Goal: Communication & Community: Connect with others

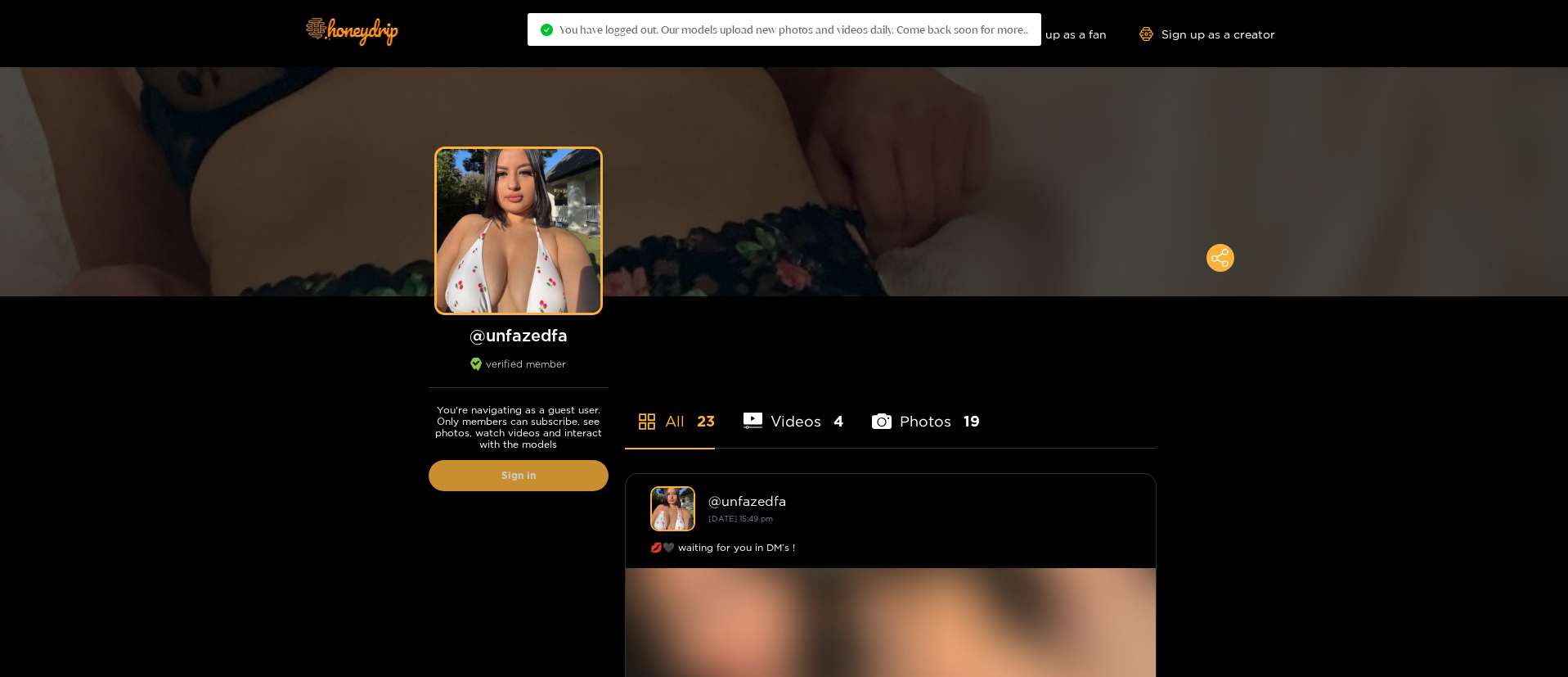
click at [540, 486] on link "Sign in" at bounding box center [518, 475] width 180 height 31
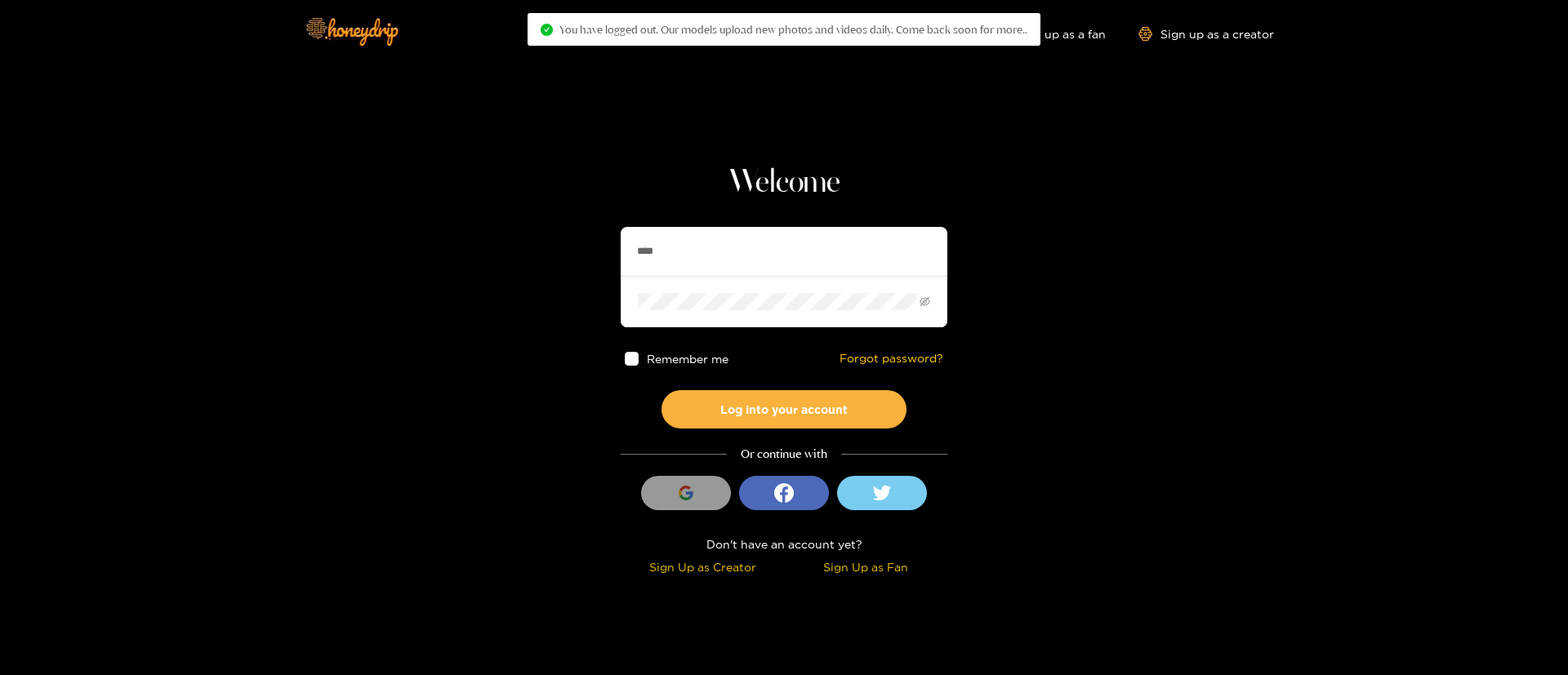
click at [724, 237] on input "****" at bounding box center [784, 251] width 326 height 49
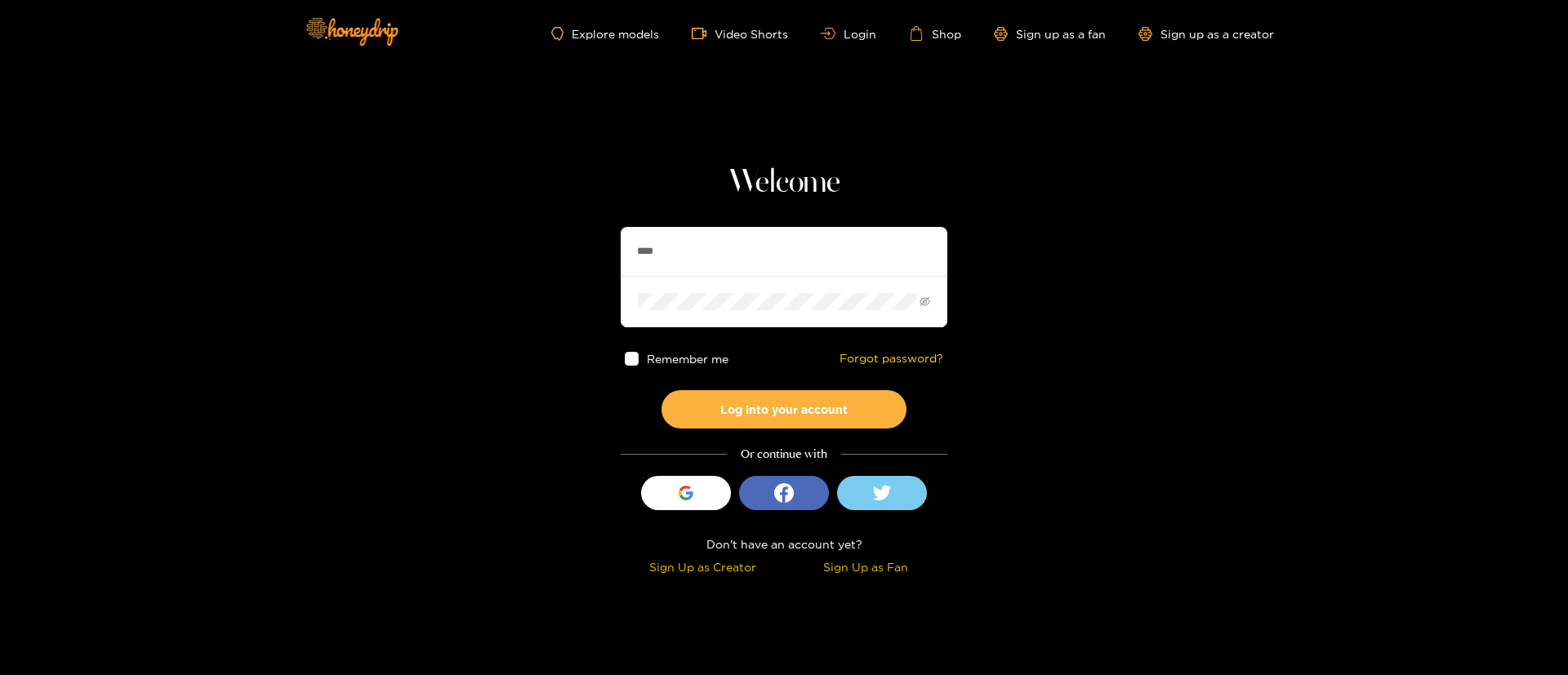
type input "**********"
click at [753, 422] on button "Log into your account" at bounding box center [784, 409] width 245 height 38
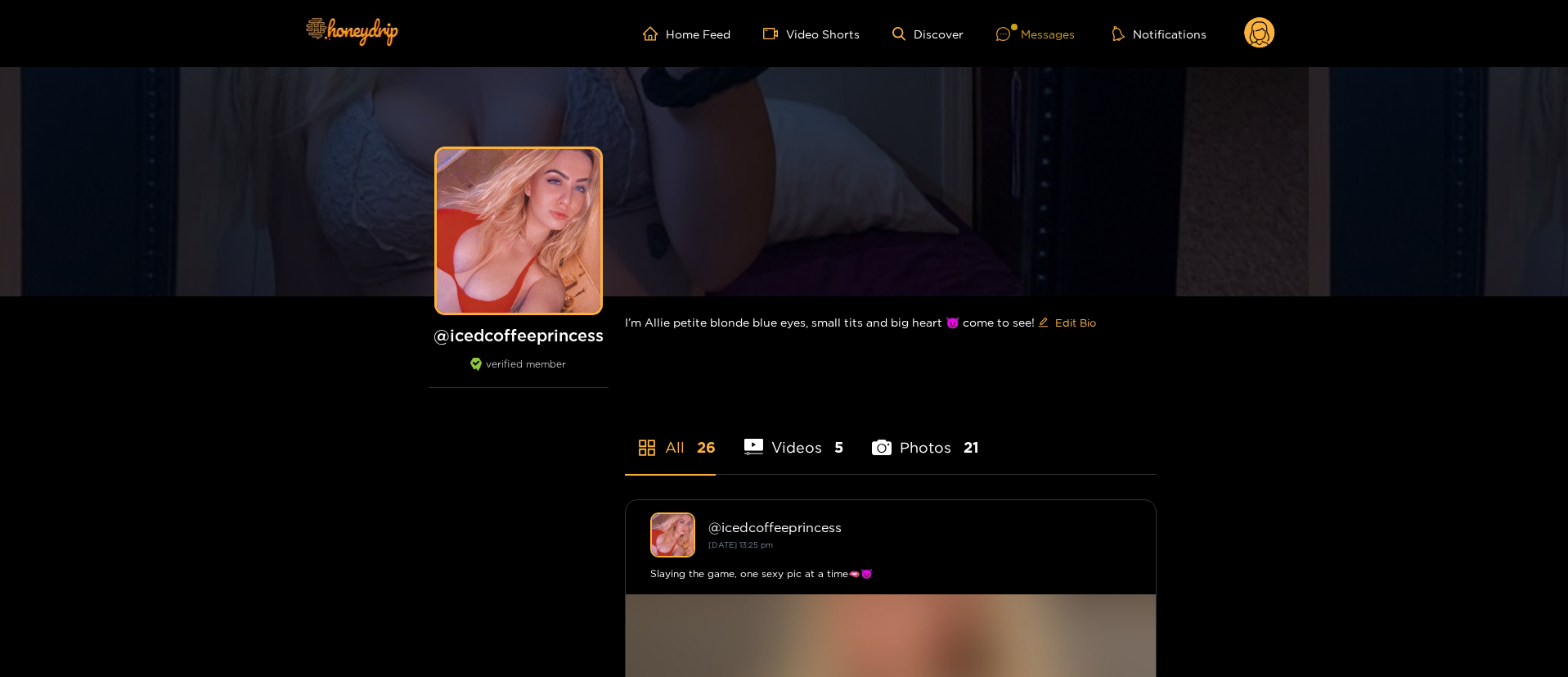
click at [1055, 25] on div "Messages" at bounding box center [1035, 34] width 79 height 19
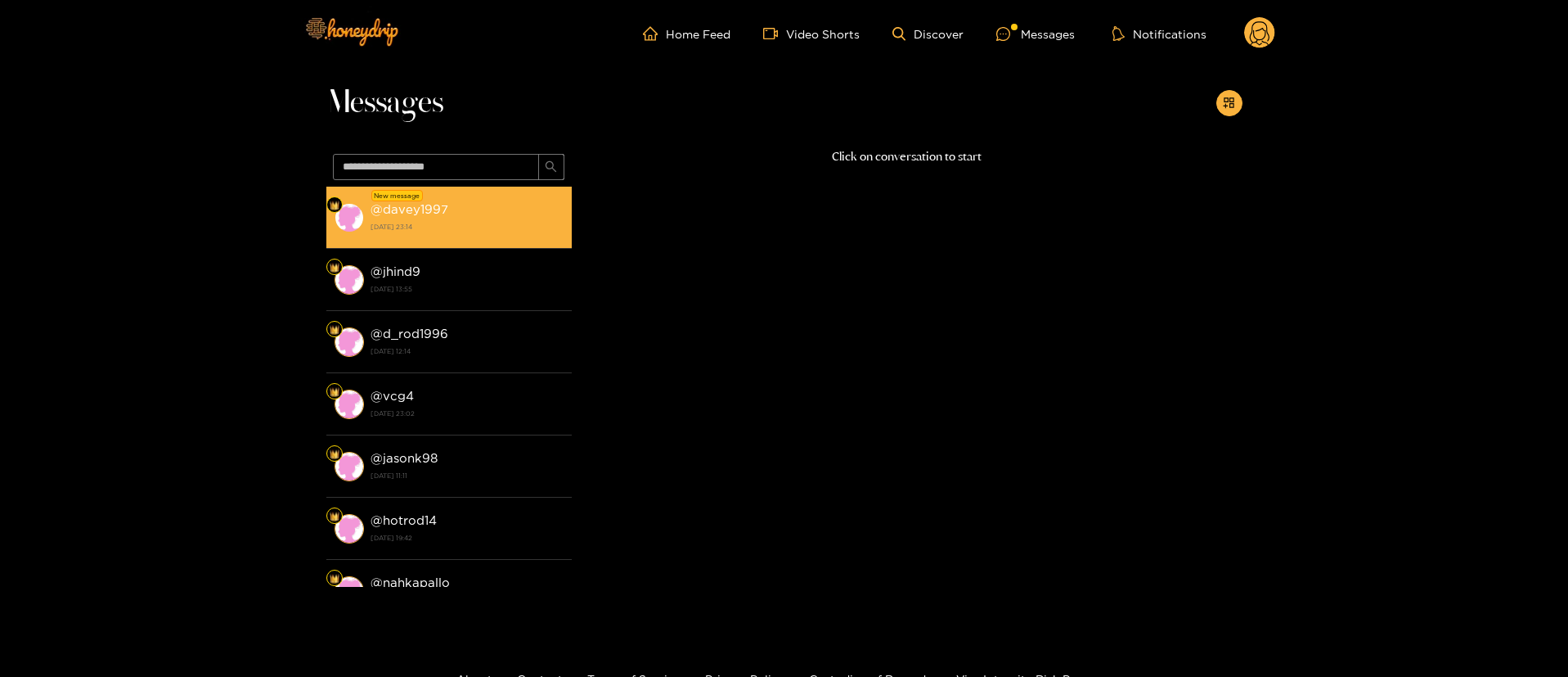
click at [462, 231] on strong "[DATE] 23:14" at bounding box center [467, 226] width 193 height 14
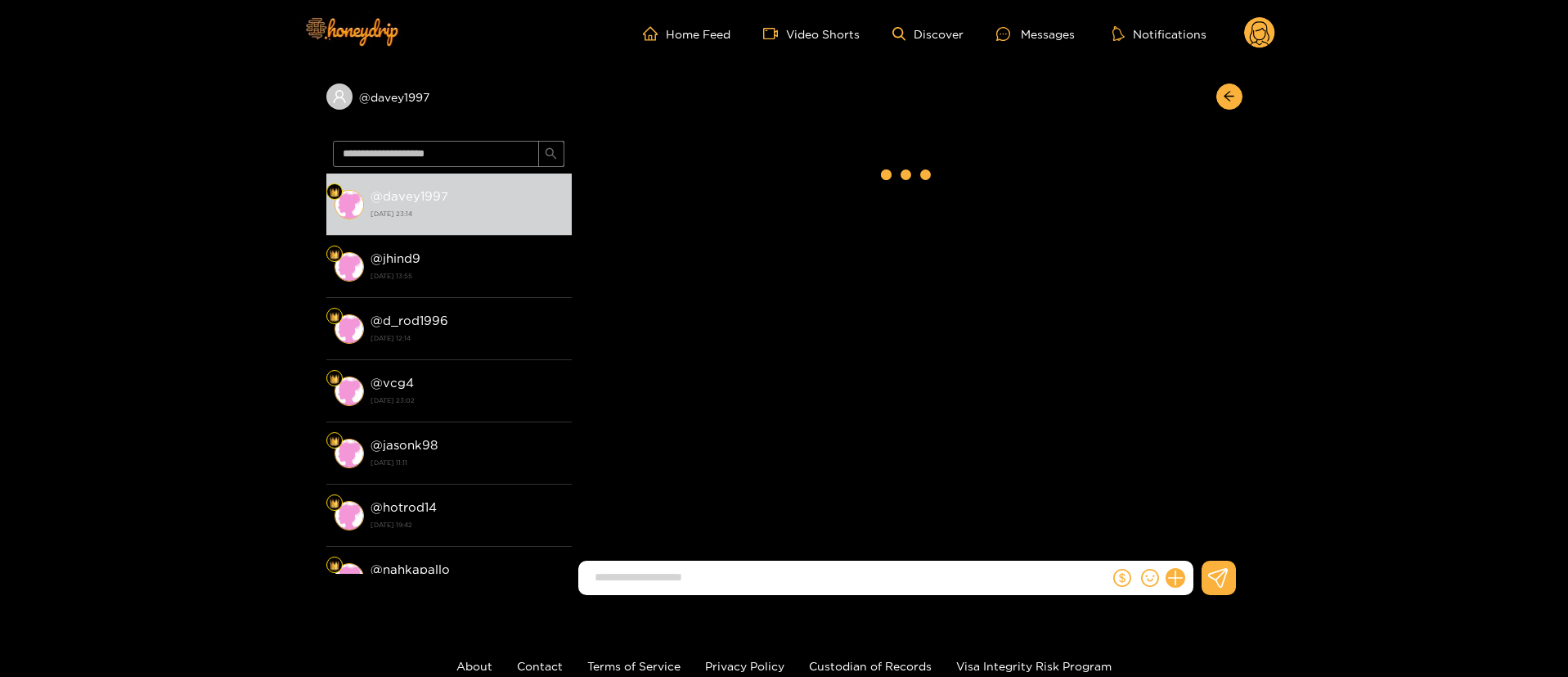
click at [737, 573] on input at bounding box center [848, 577] width 523 height 27
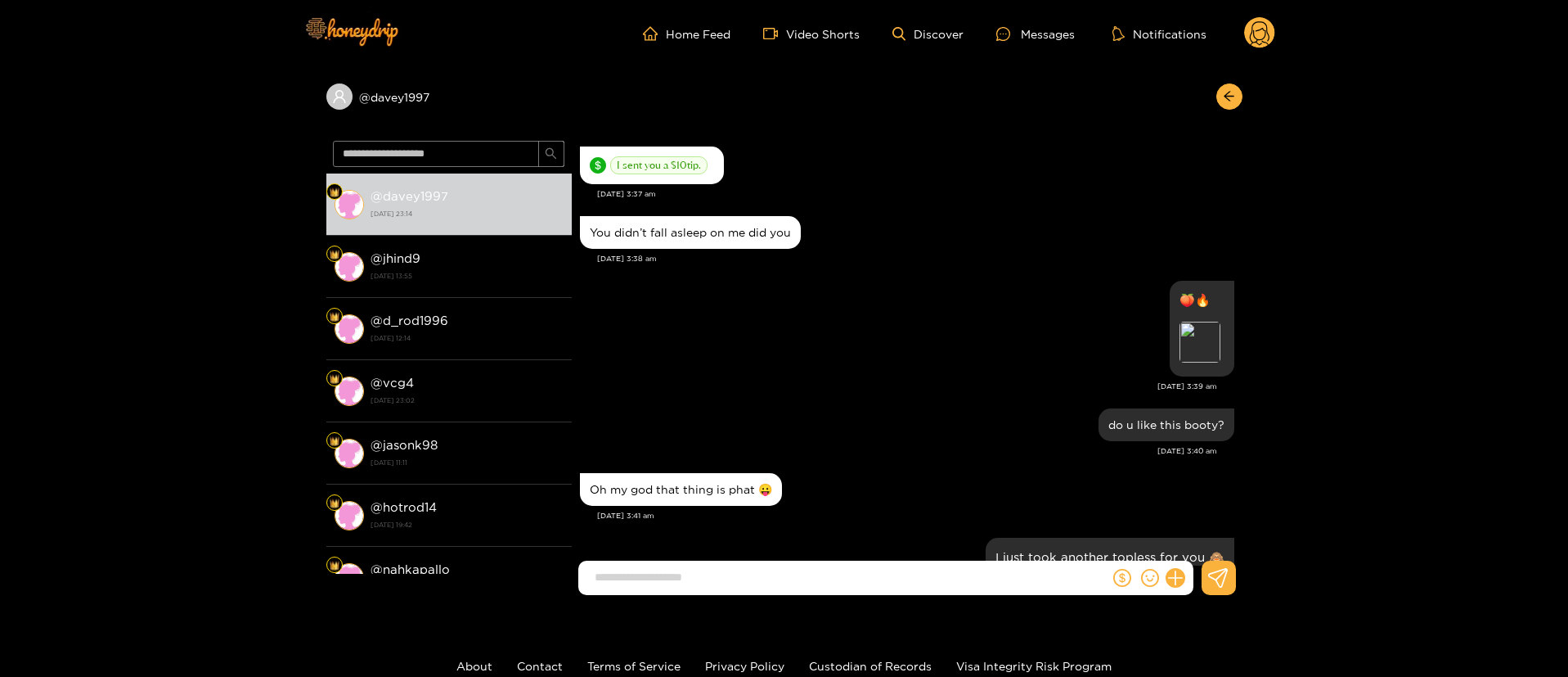
scroll to position [2304, 0]
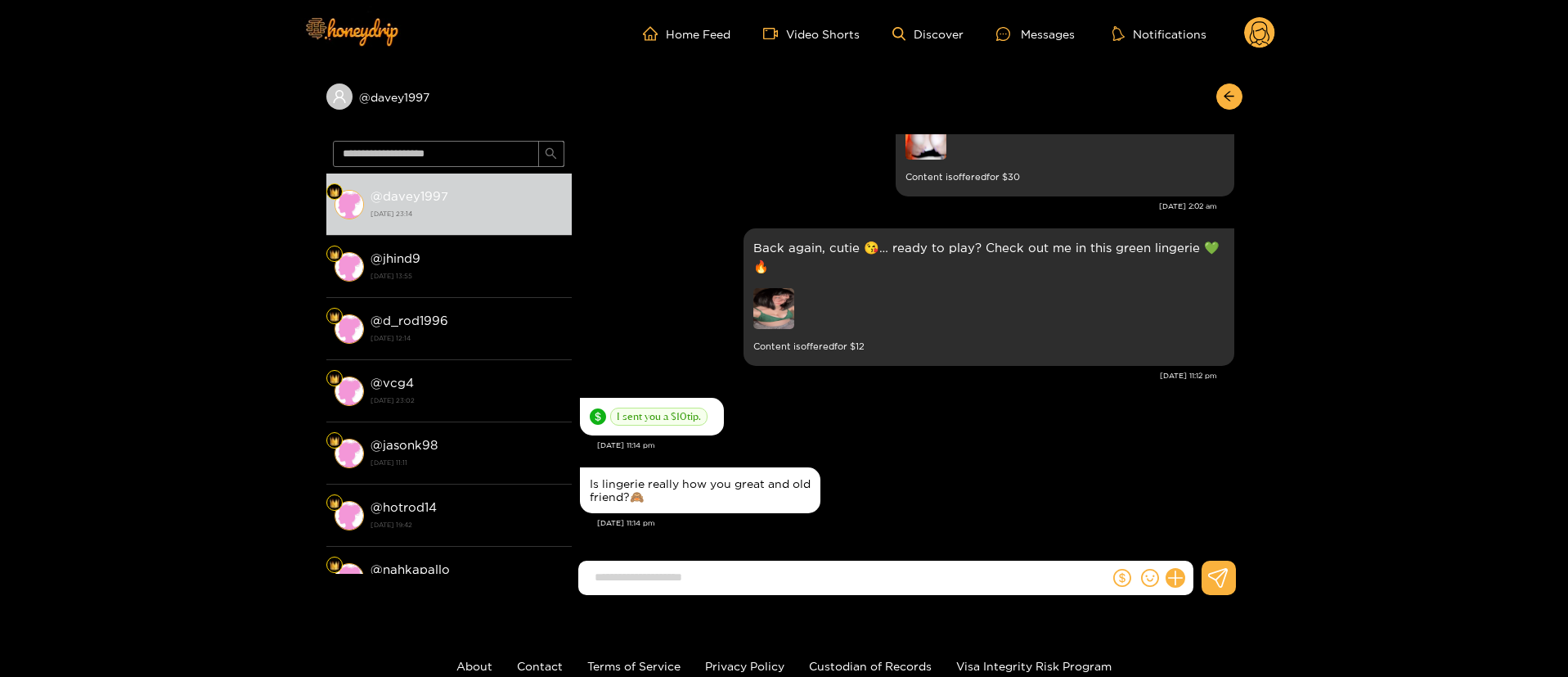
click at [731, 568] on input at bounding box center [848, 577] width 523 height 27
click at [761, 571] on input at bounding box center [848, 577] width 523 height 27
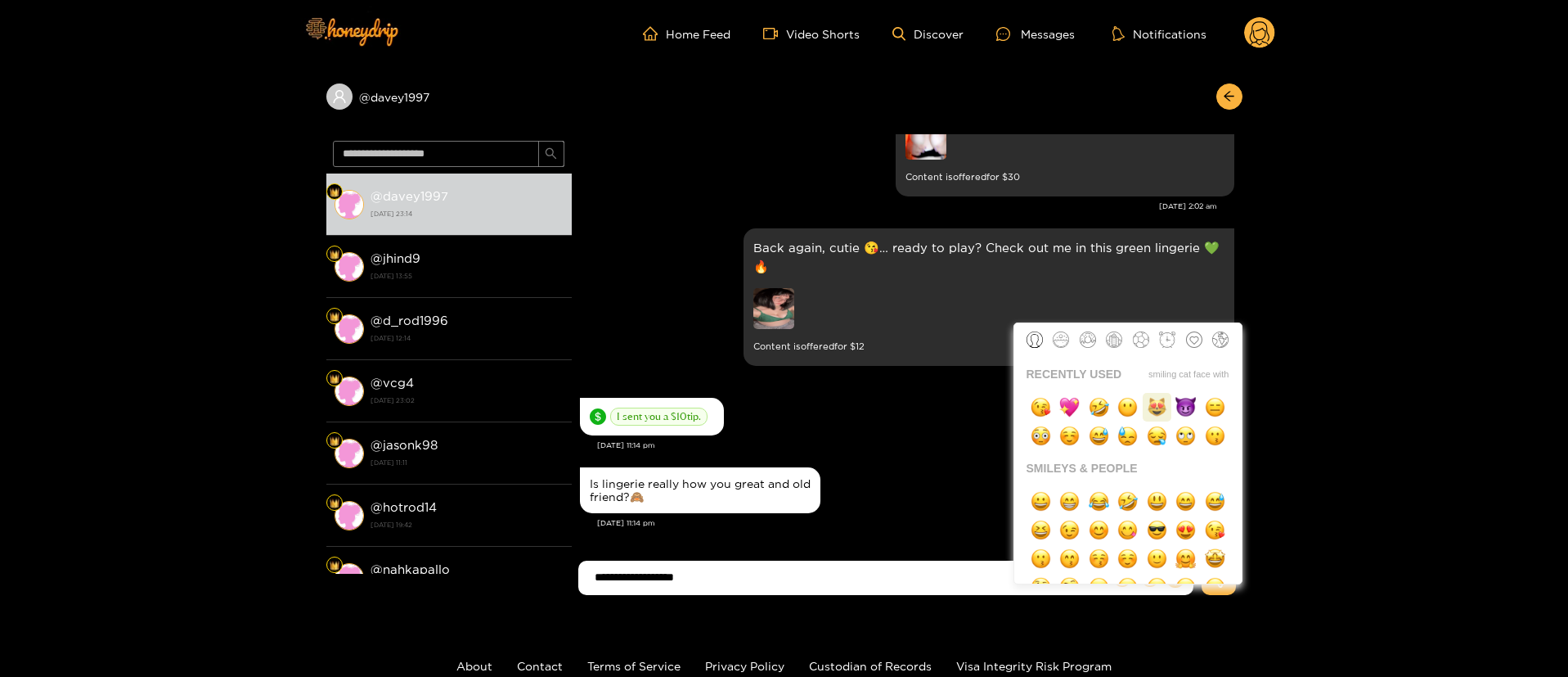
click at [1150, 409] on img "button" at bounding box center [1157, 407] width 21 height 21
type input "**********"
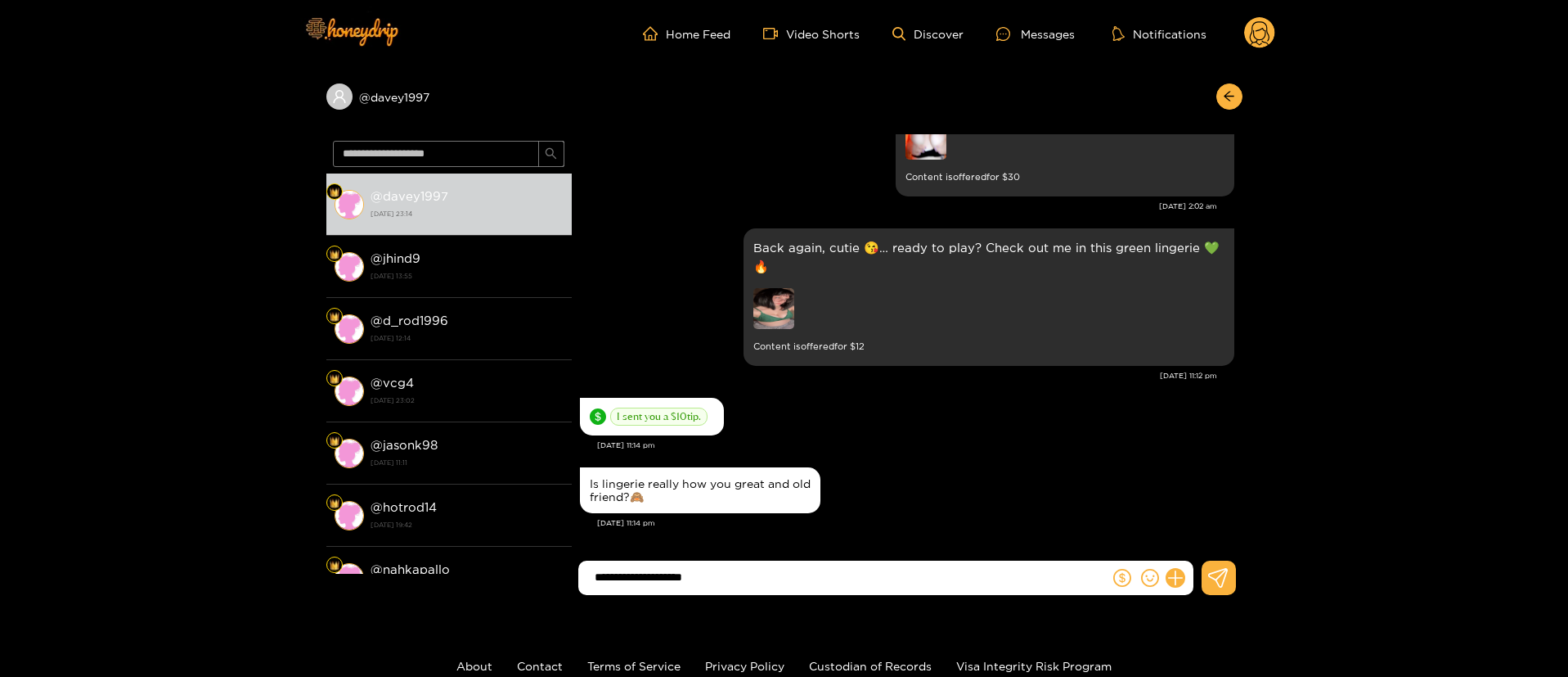
click at [790, 566] on input "**********" at bounding box center [848, 577] width 523 height 27
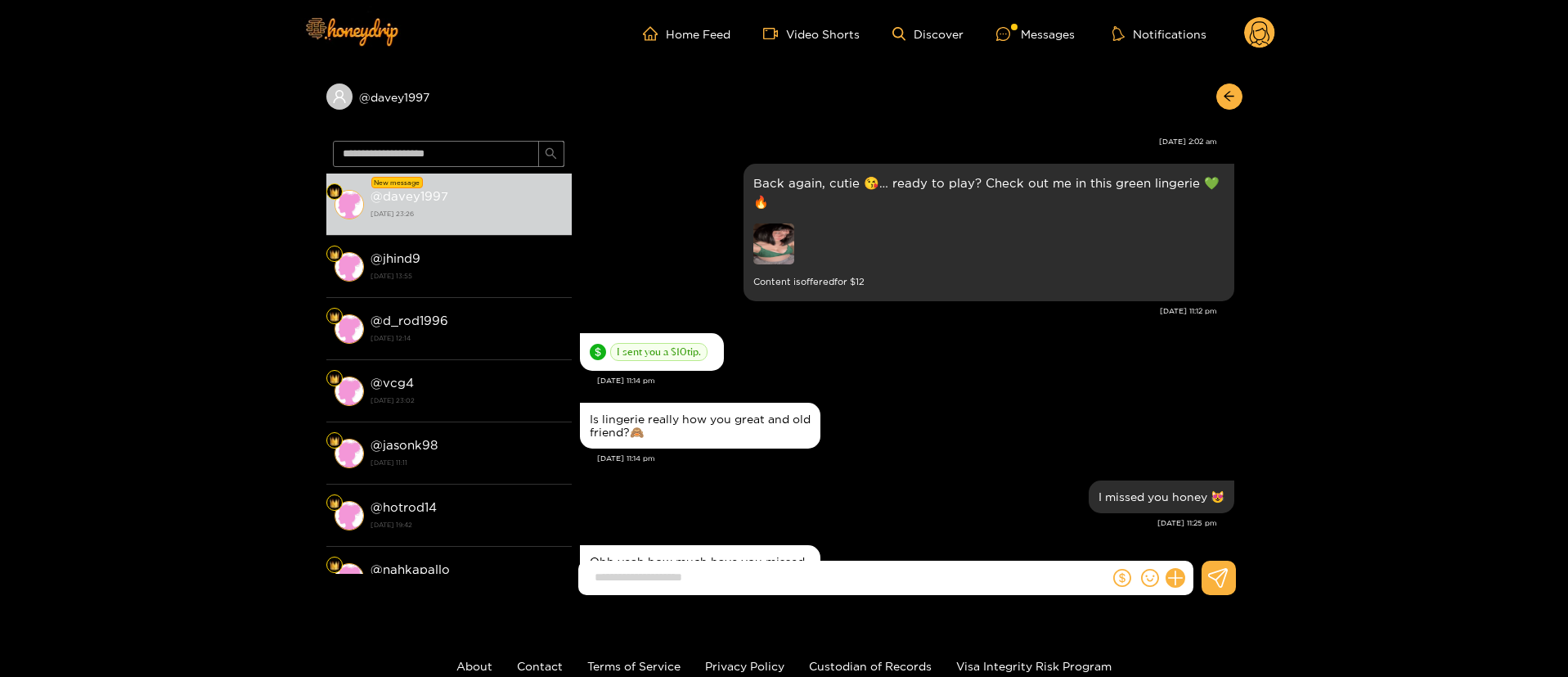
scroll to position [2447, 0]
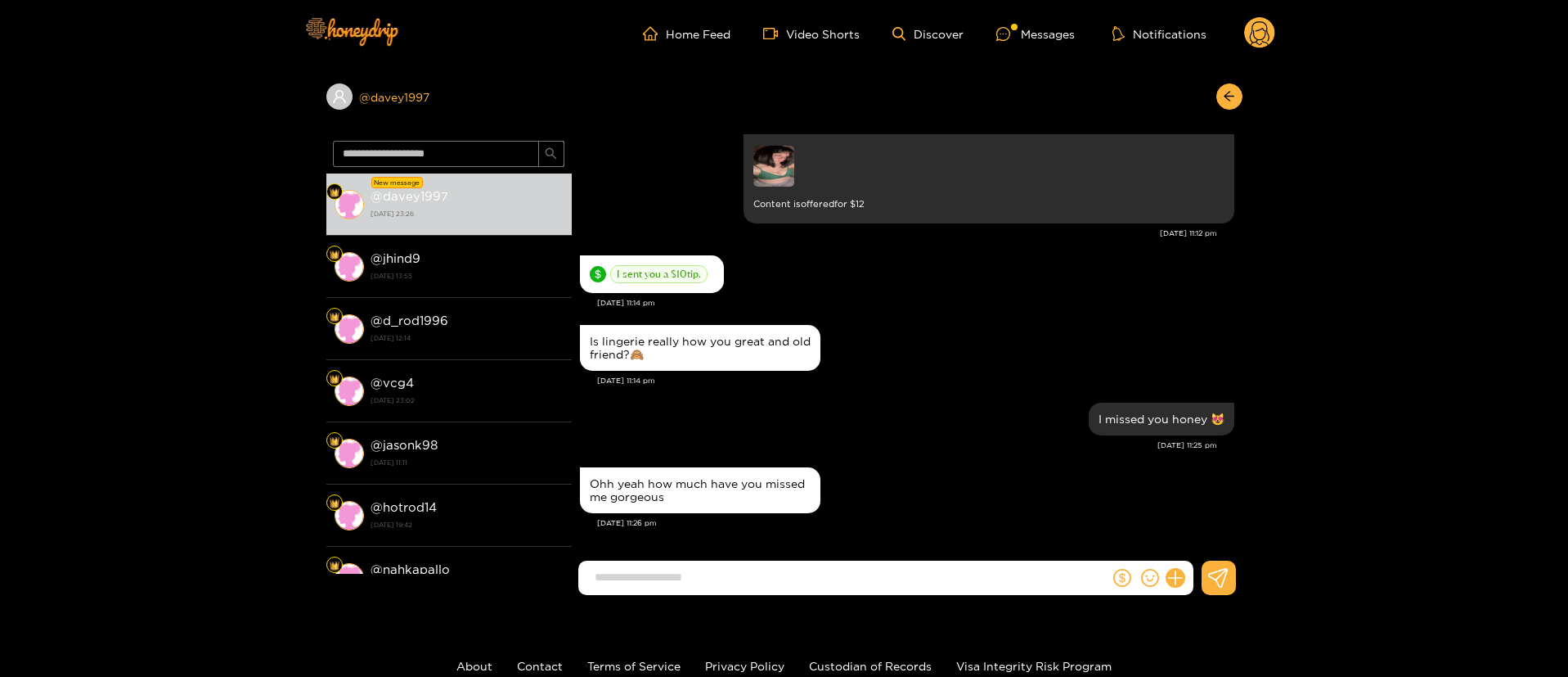
drag, startPoint x: 475, startPoint y: 106, endPoint x: 442, endPoint y: 106, distance: 33.0
click at [442, 106] on div "@ davey1997" at bounding box center [449, 97] width 245 height 27
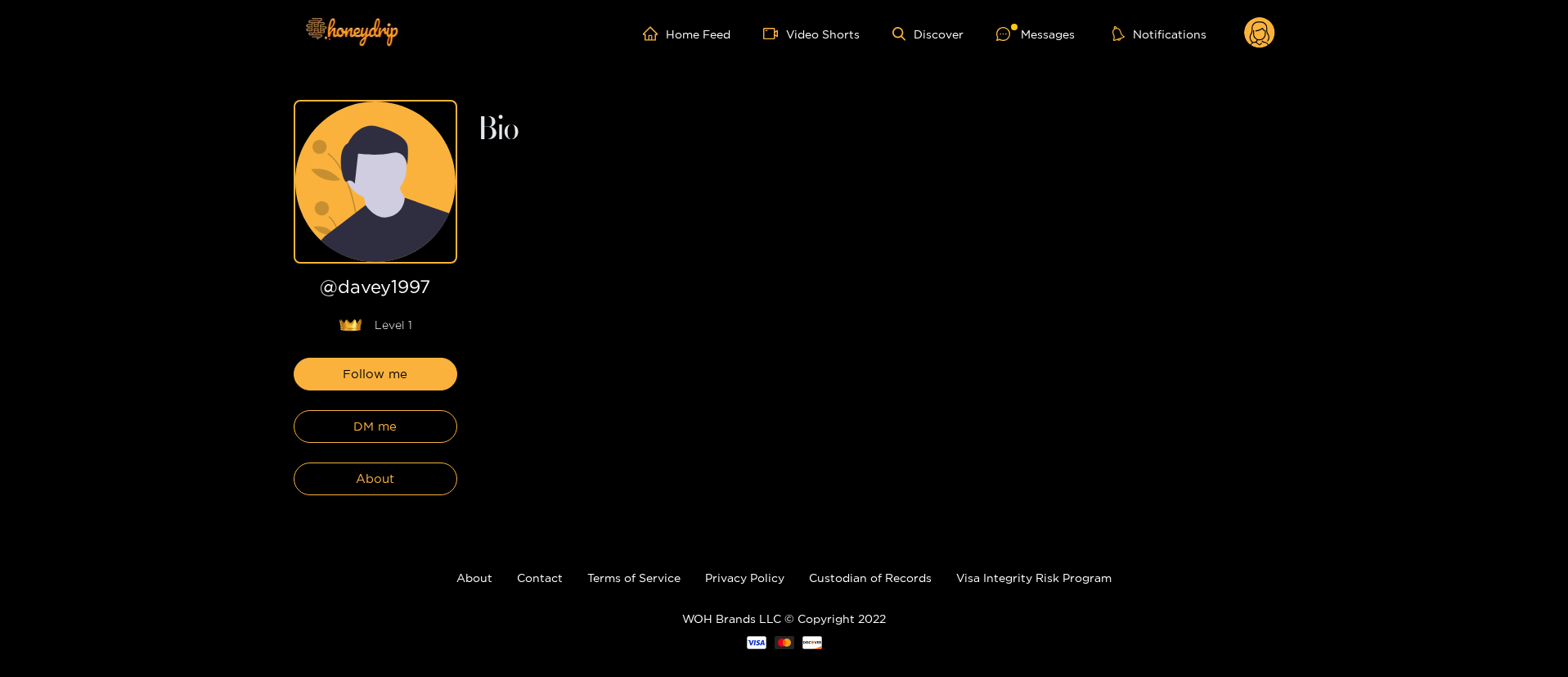
click at [427, 107] on icon at bounding box center [375, 182] width 161 height 161
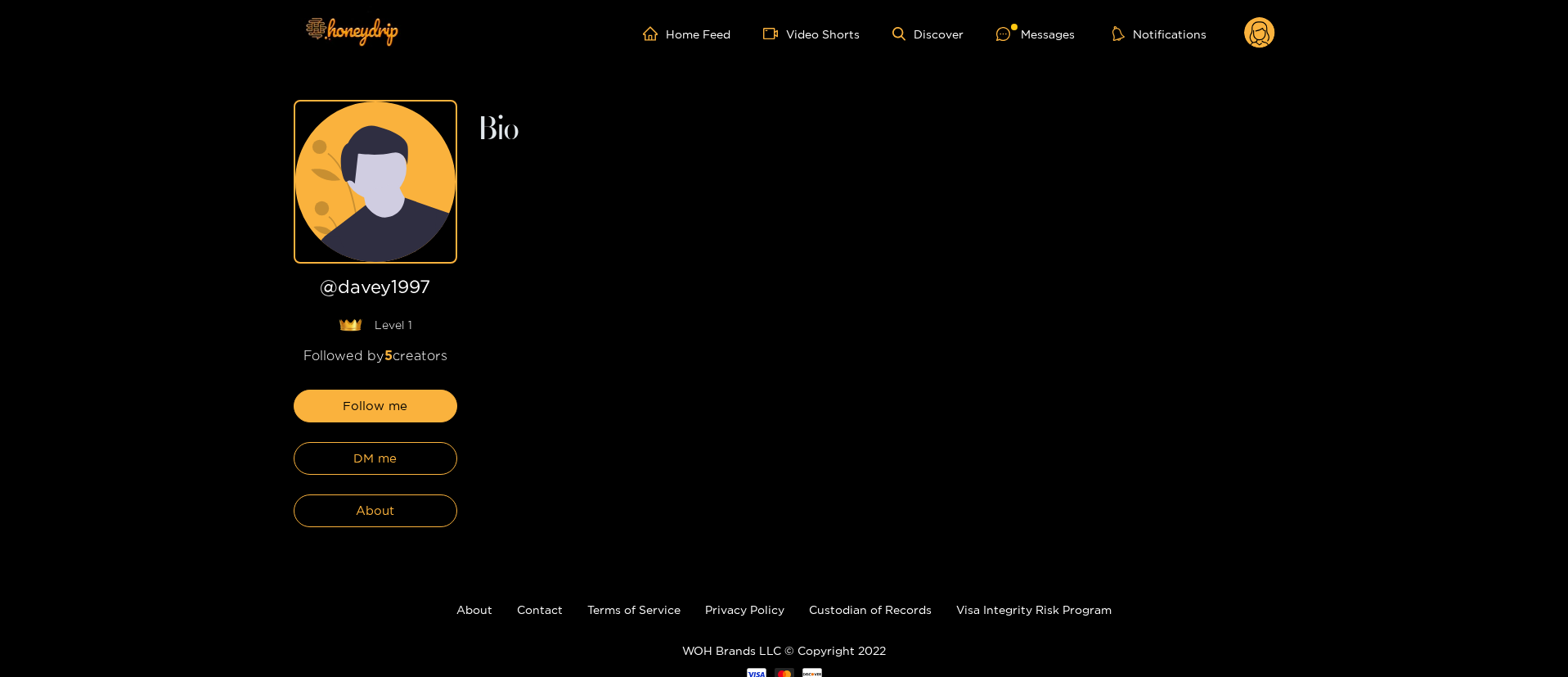
click at [273, 316] on div "@ davey1997 Level 1 Followed by 5 creators Follow me DM me About Bio" at bounding box center [784, 310] width 1568 height 485
click at [395, 297] on h1 "@ davey1997" at bounding box center [375, 290] width 163 height 27
copy h1 "@ davey1997"
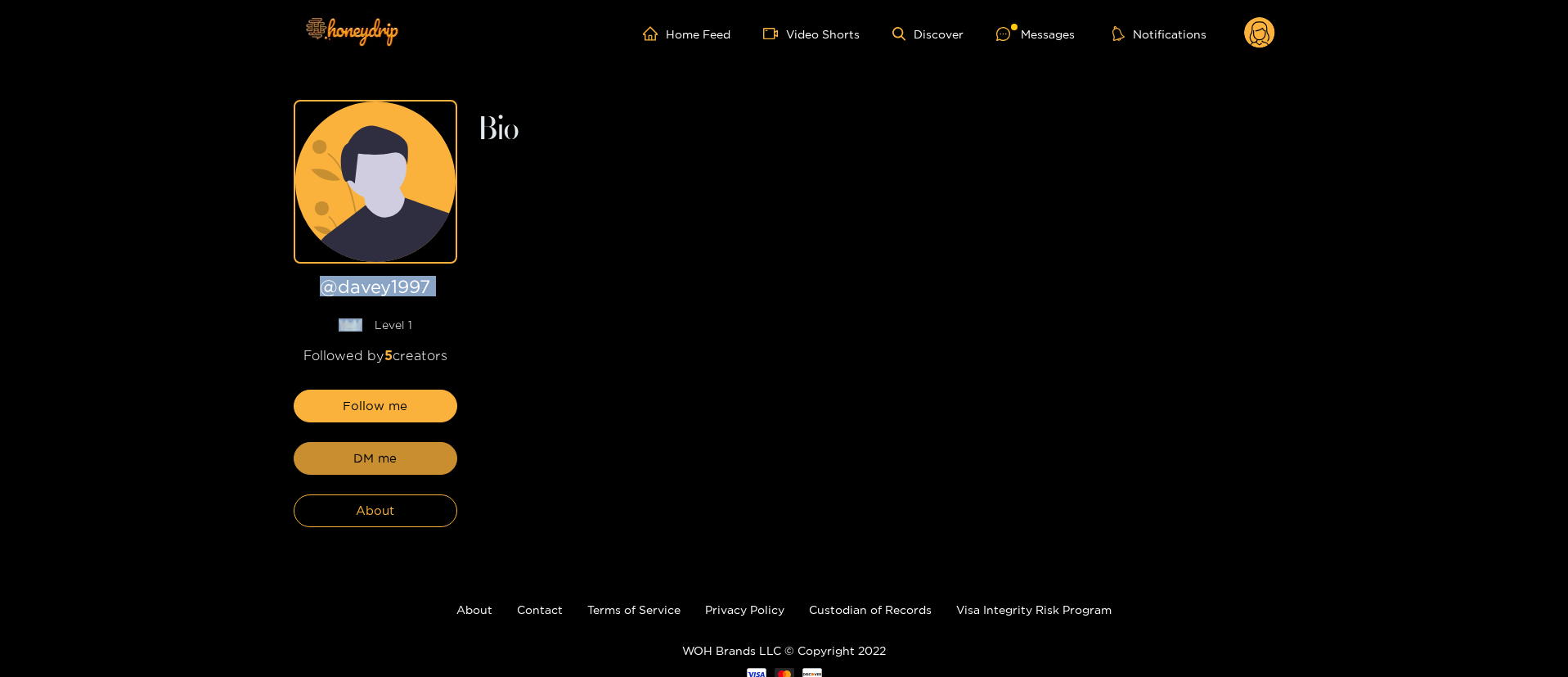
click at [436, 469] on button "DM me" at bounding box center [375, 458] width 163 height 32
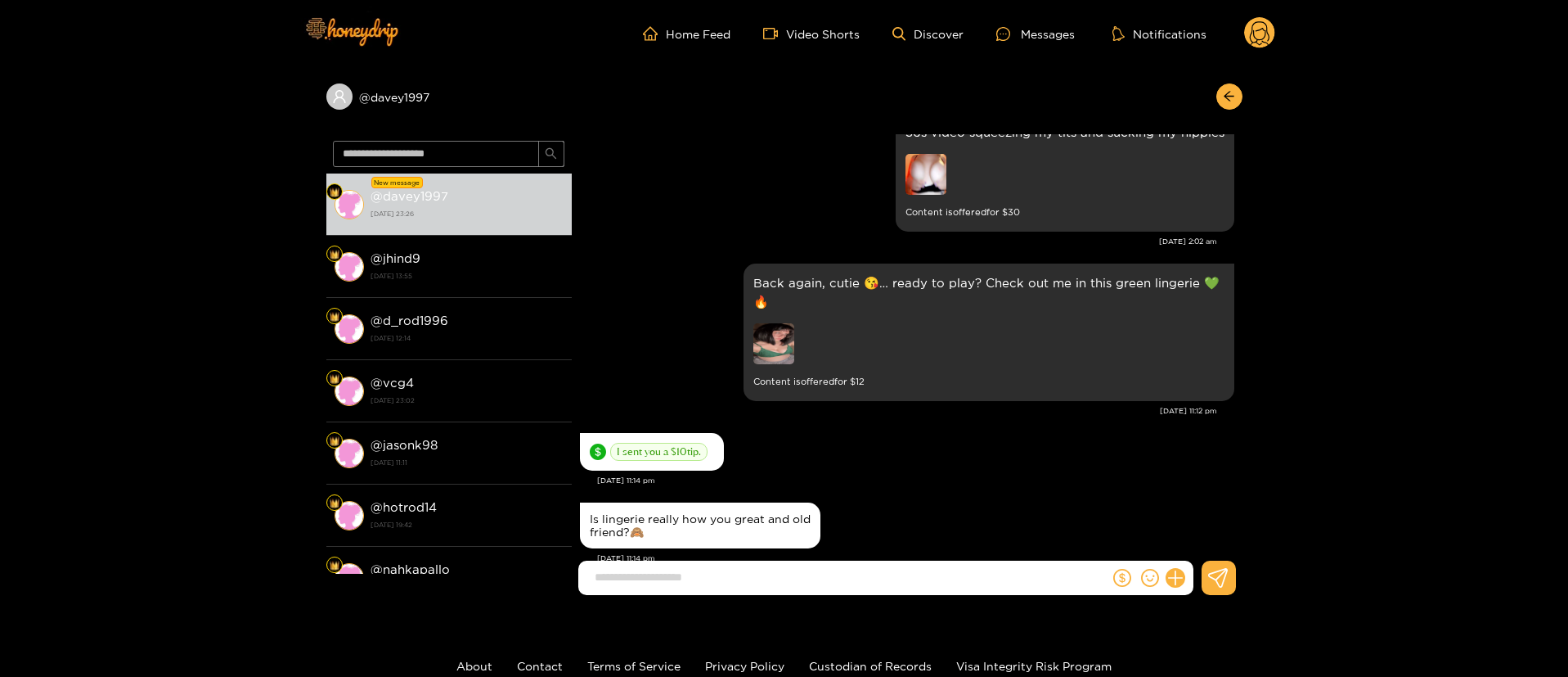
scroll to position [2312, 0]
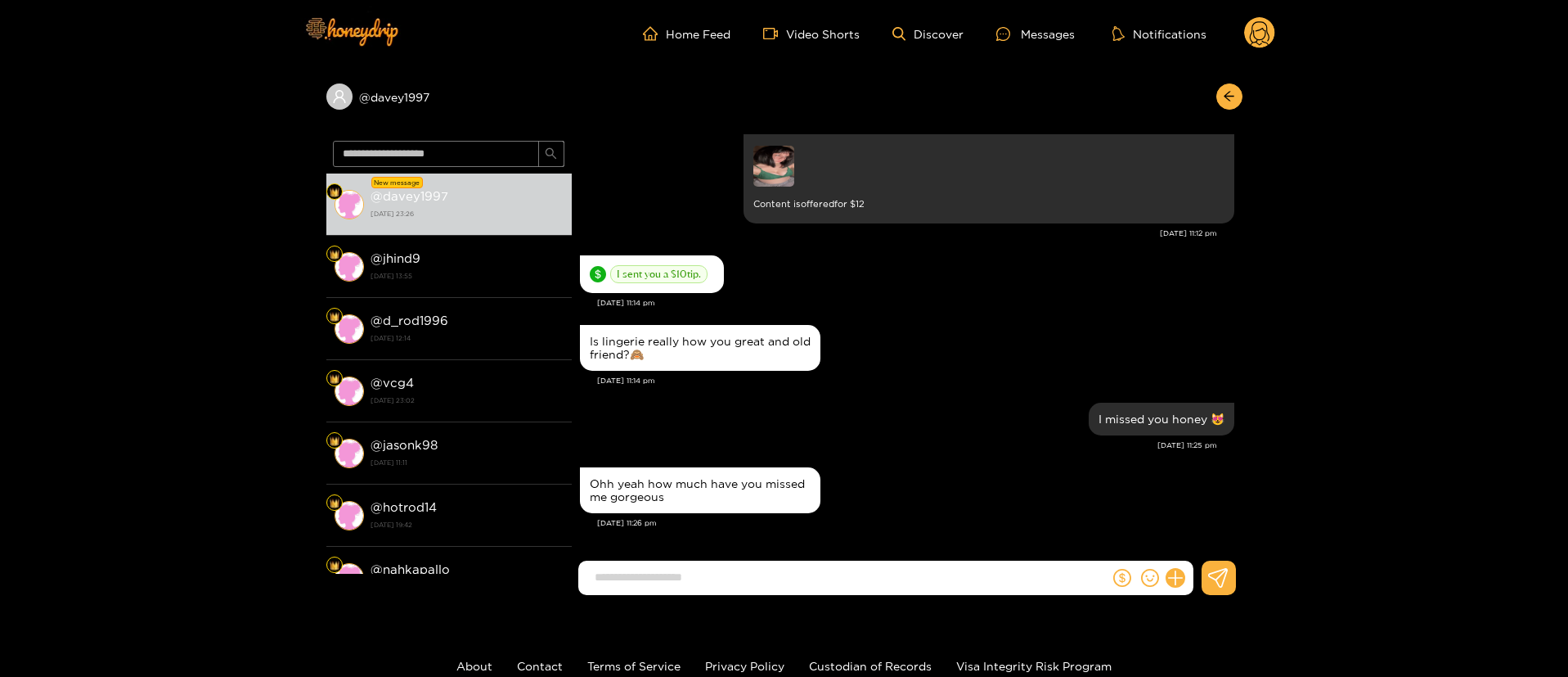
click at [721, 579] on input at bounding box center [848, 577] width 523 height 27
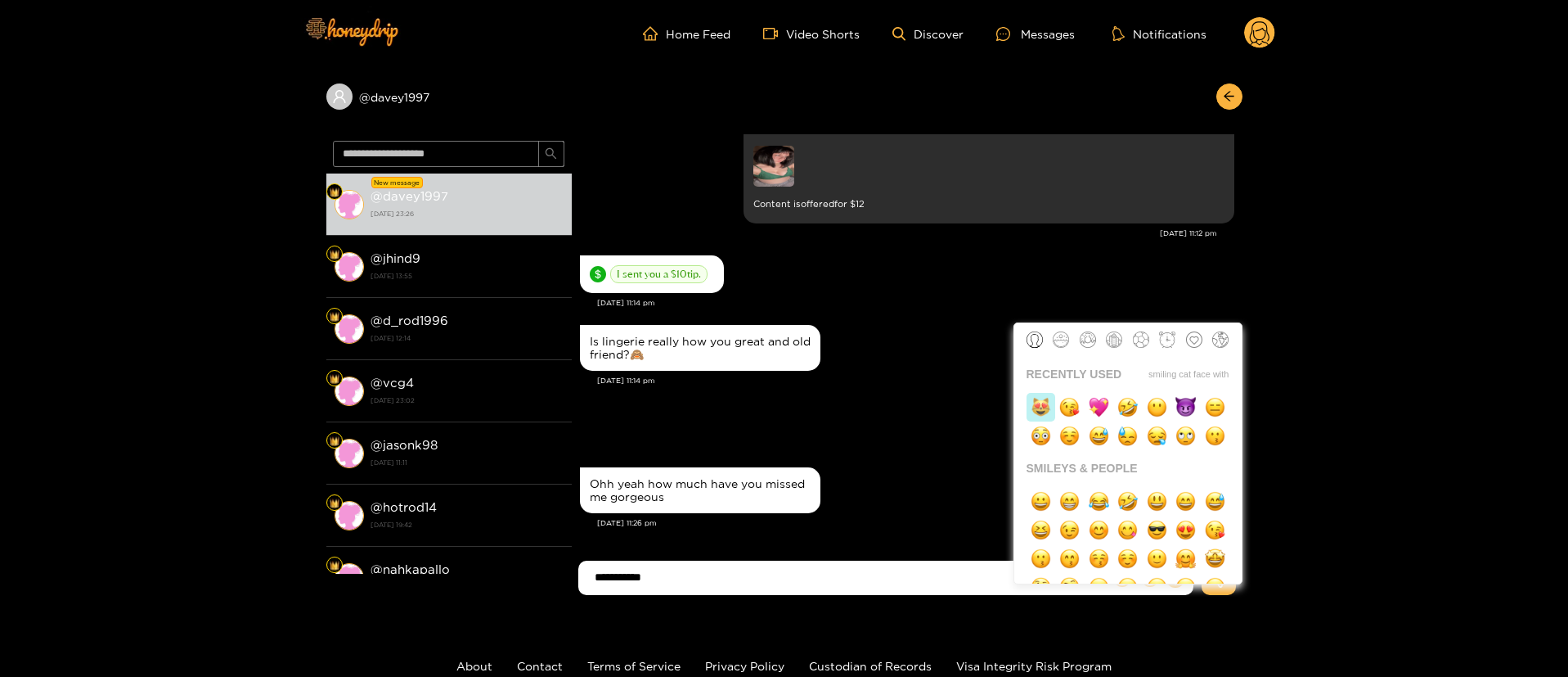
click at [1042, 401] on img "button" at bounding box center [1042, 407] width 21 height 21
type input "**********"
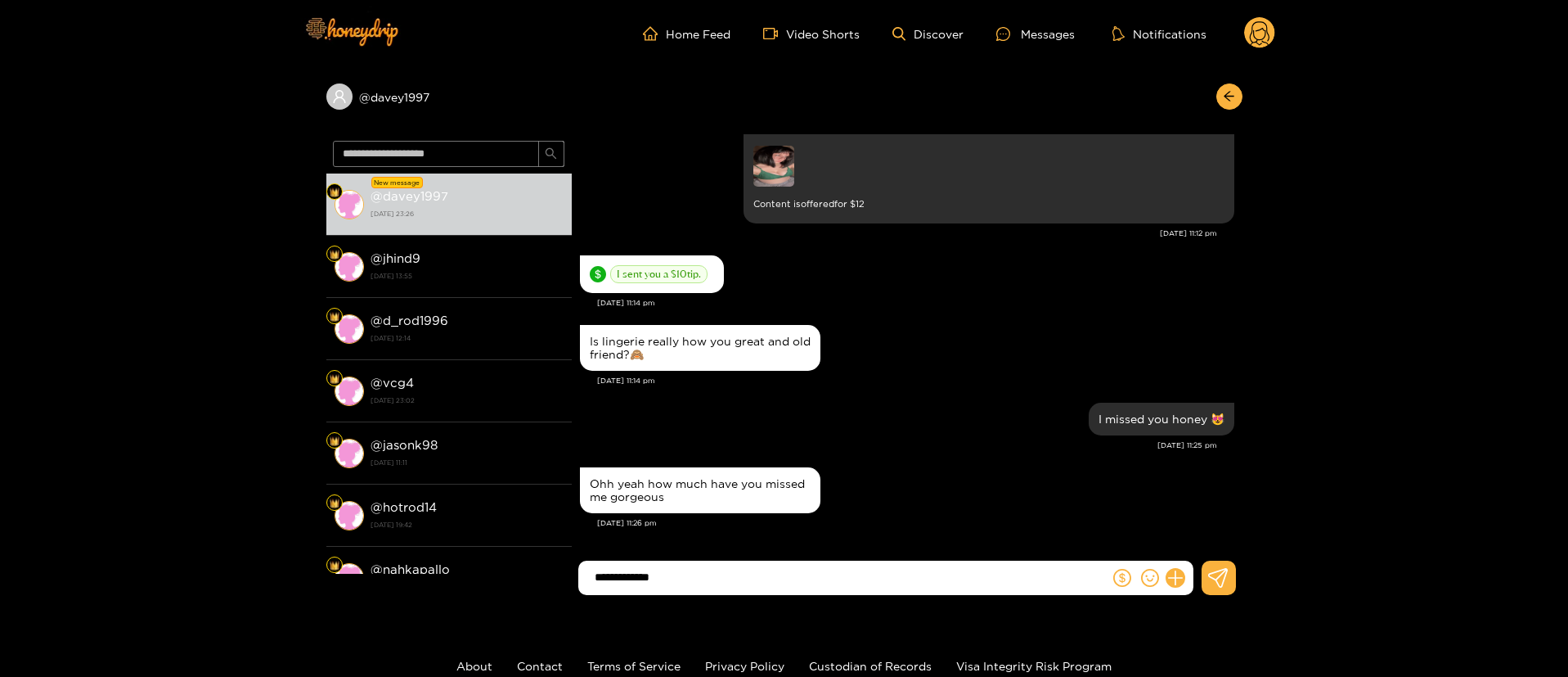
click at [838, 568] on input "**********" at bounding box center [848, 577] width 523 height 27
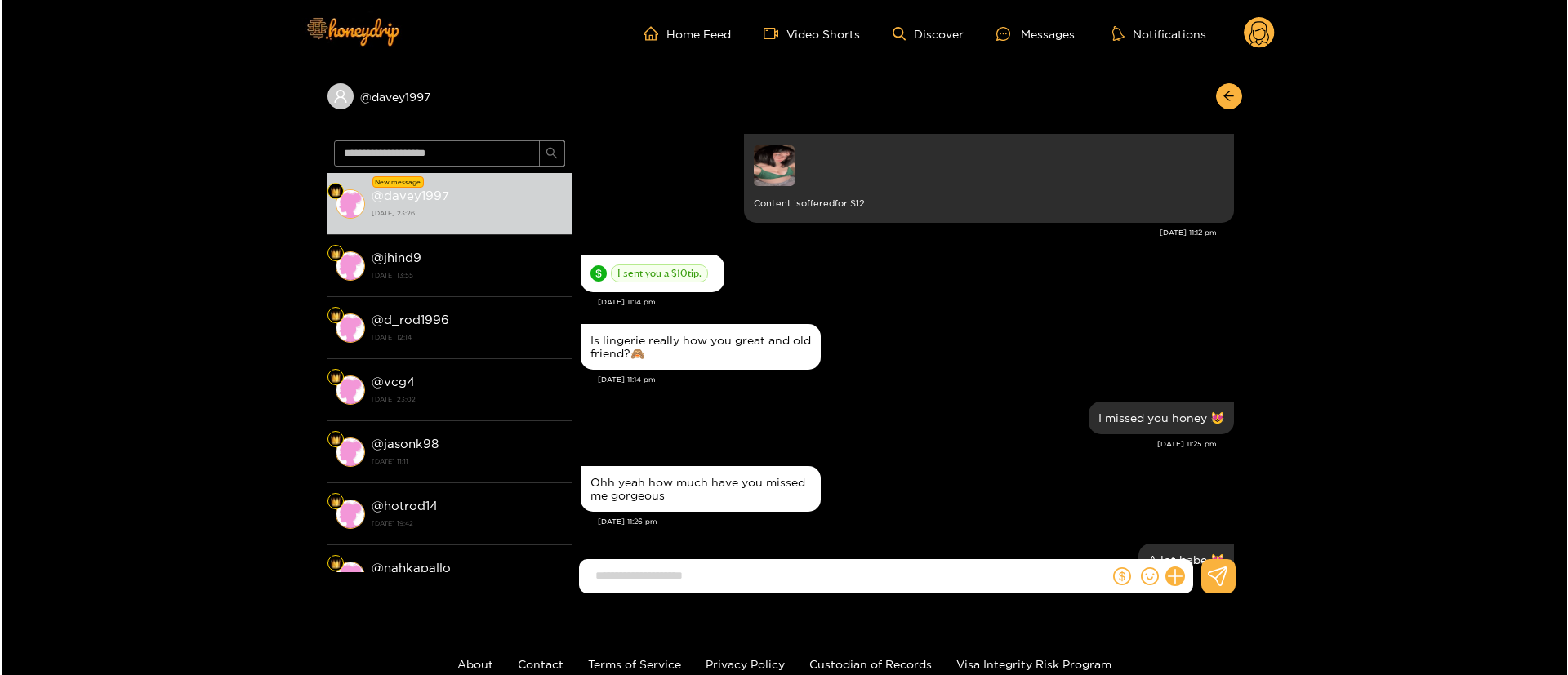
scroll to position [2370, 0]
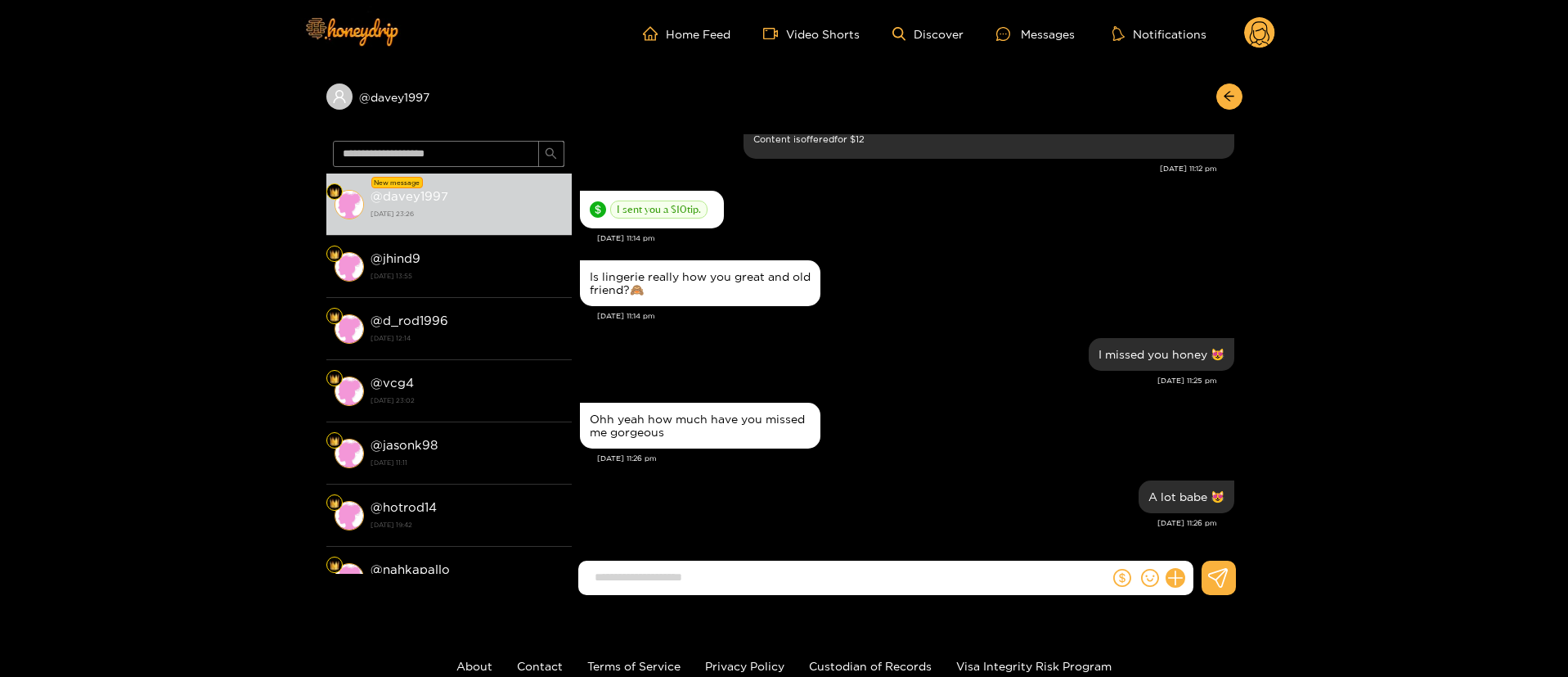
click at [1163, 570] on div at bounding box center [1152, 578] width 84 height 34
click at [1172, 582] on icon at bounding box center [1176, 578] width 19 height 19
click at [1213, 522] on button at bounding box center [1206, 538] width 57 height 37
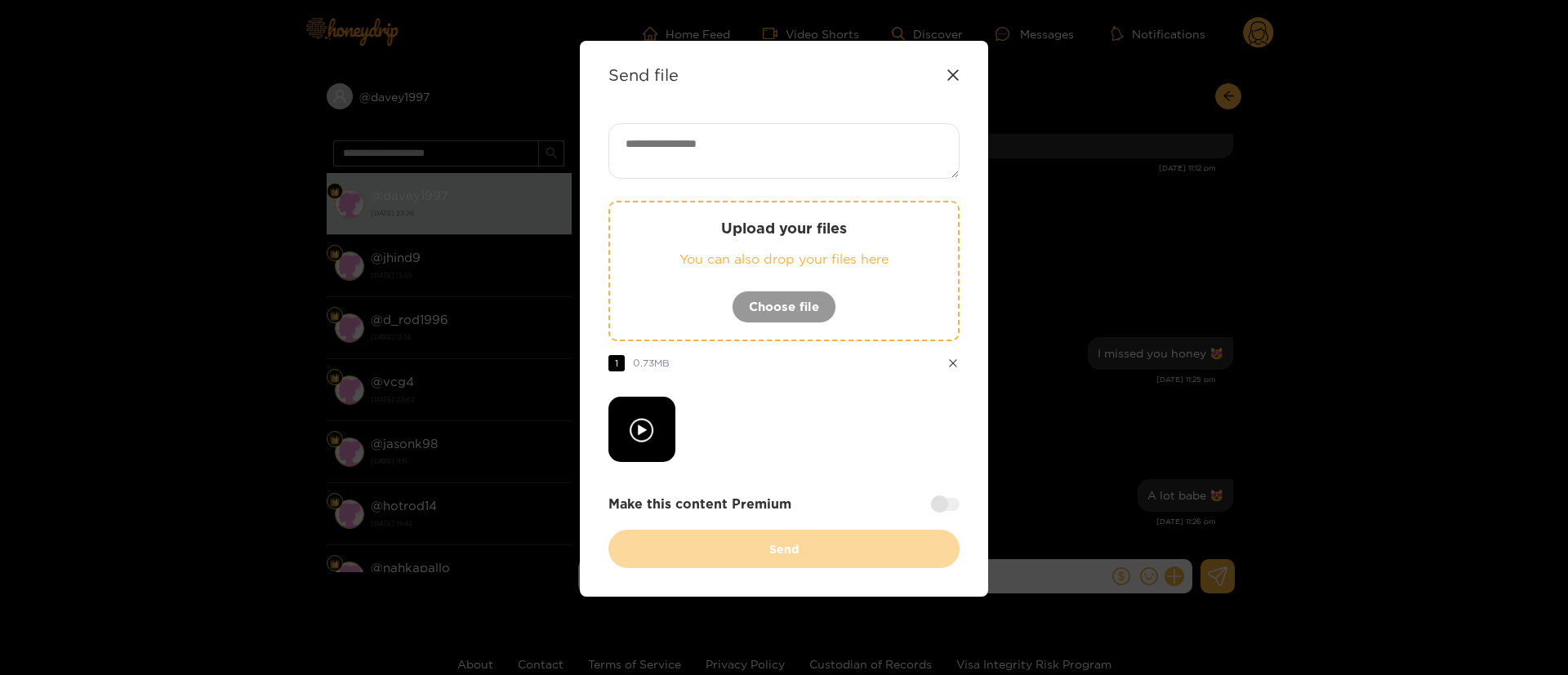
click at [815, 148] on textarea at bounding box center [784, 151] width 351 height 56
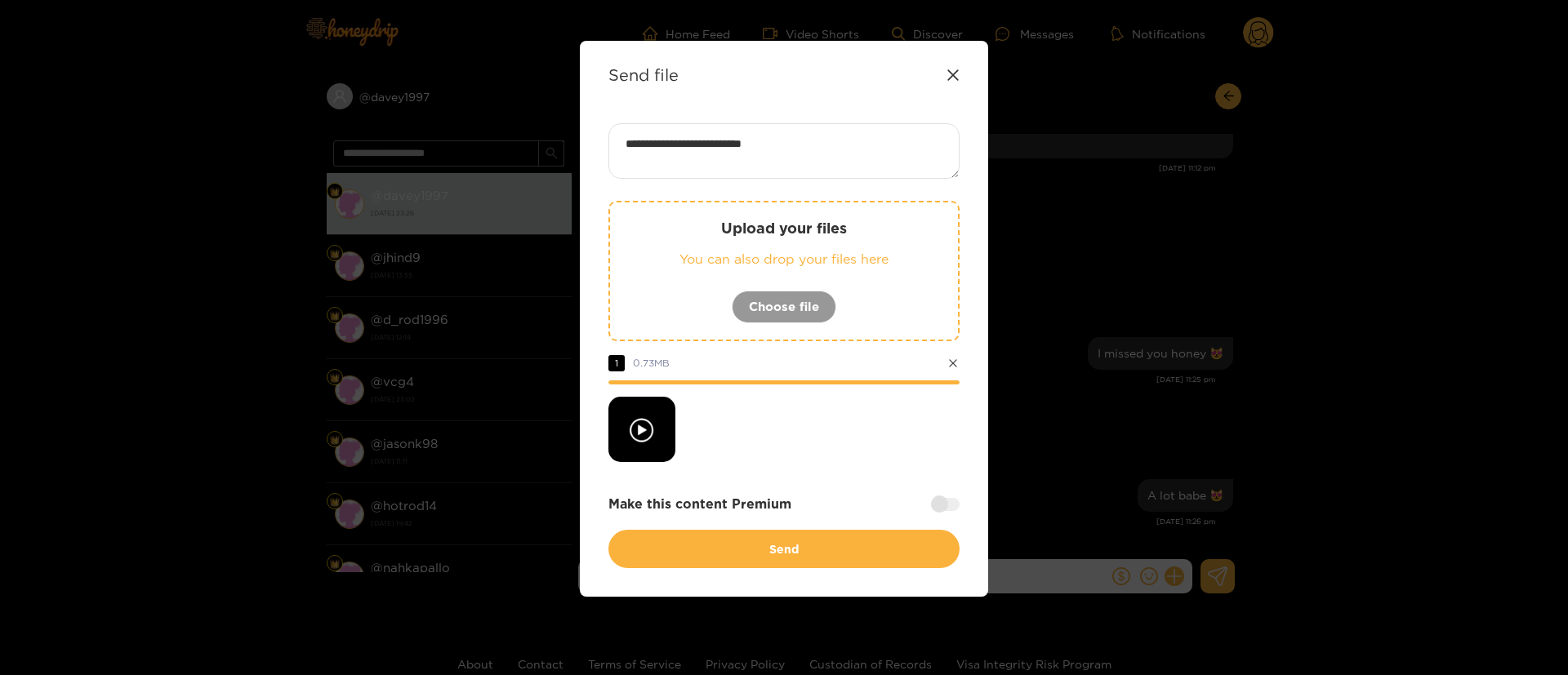
type textarea "**********"
click at [948, 505] on div at bounding box center [945, 504] width 28 height 13
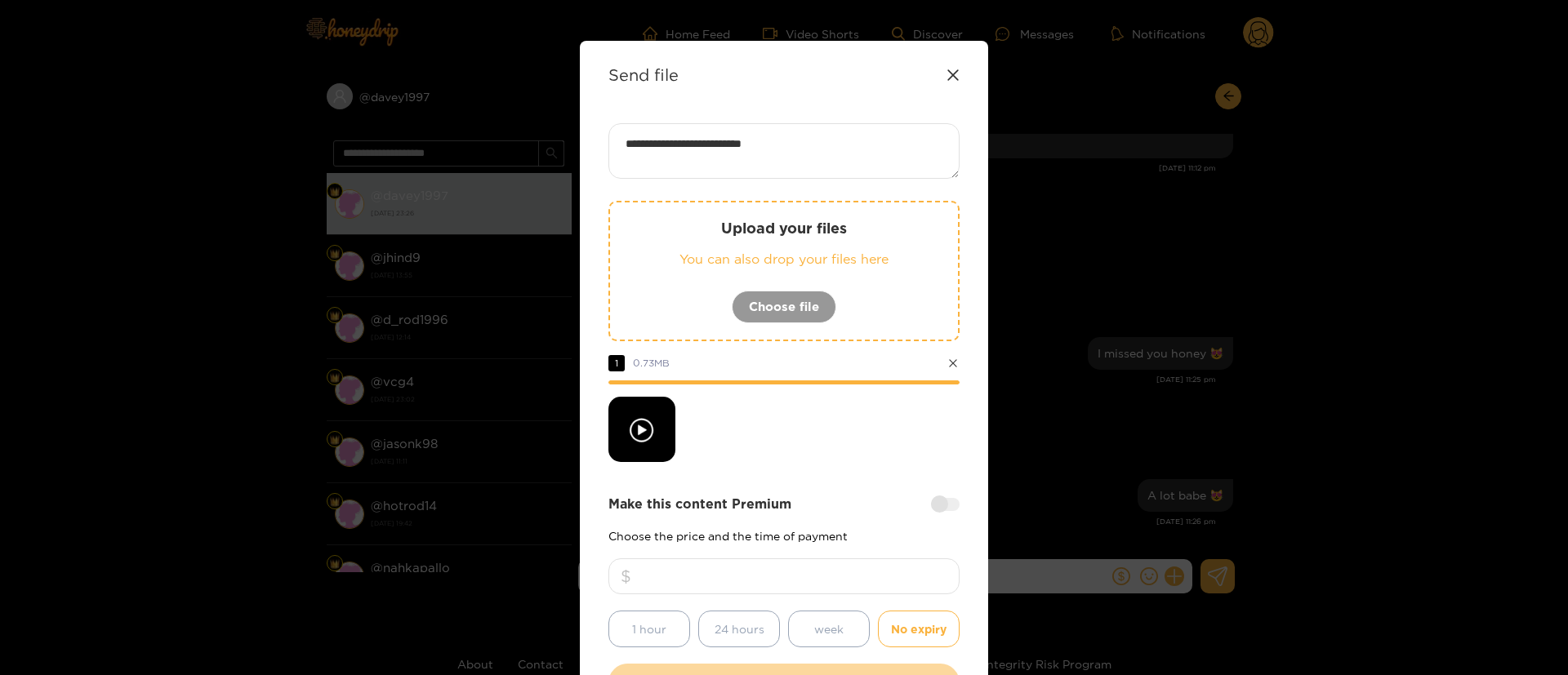
click at [875, 572] on input "number" at bounding box center [784, 576] width 351 height 36
type input "**"
click at [766, 411] on div at bounding box center [784, 429] width 351 height 65
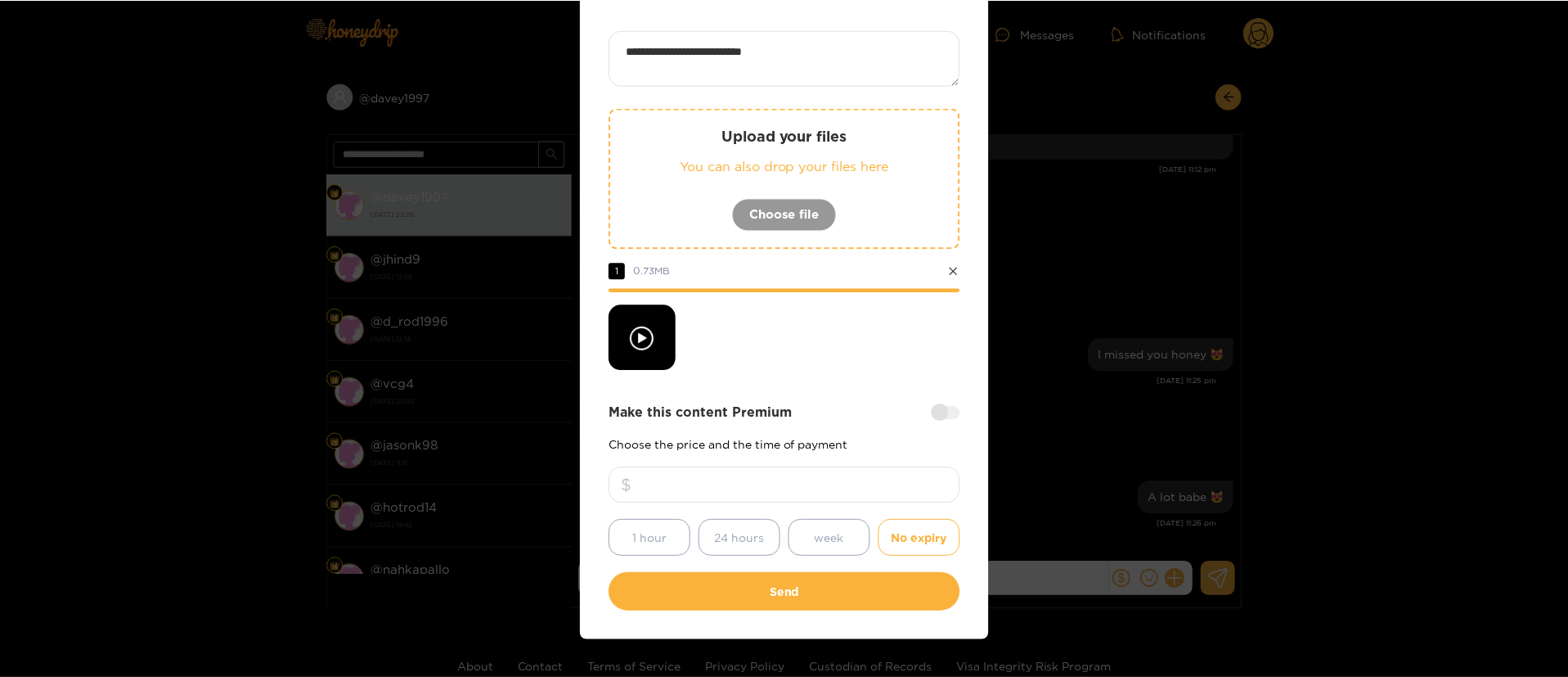
scroll to position [98, 0]
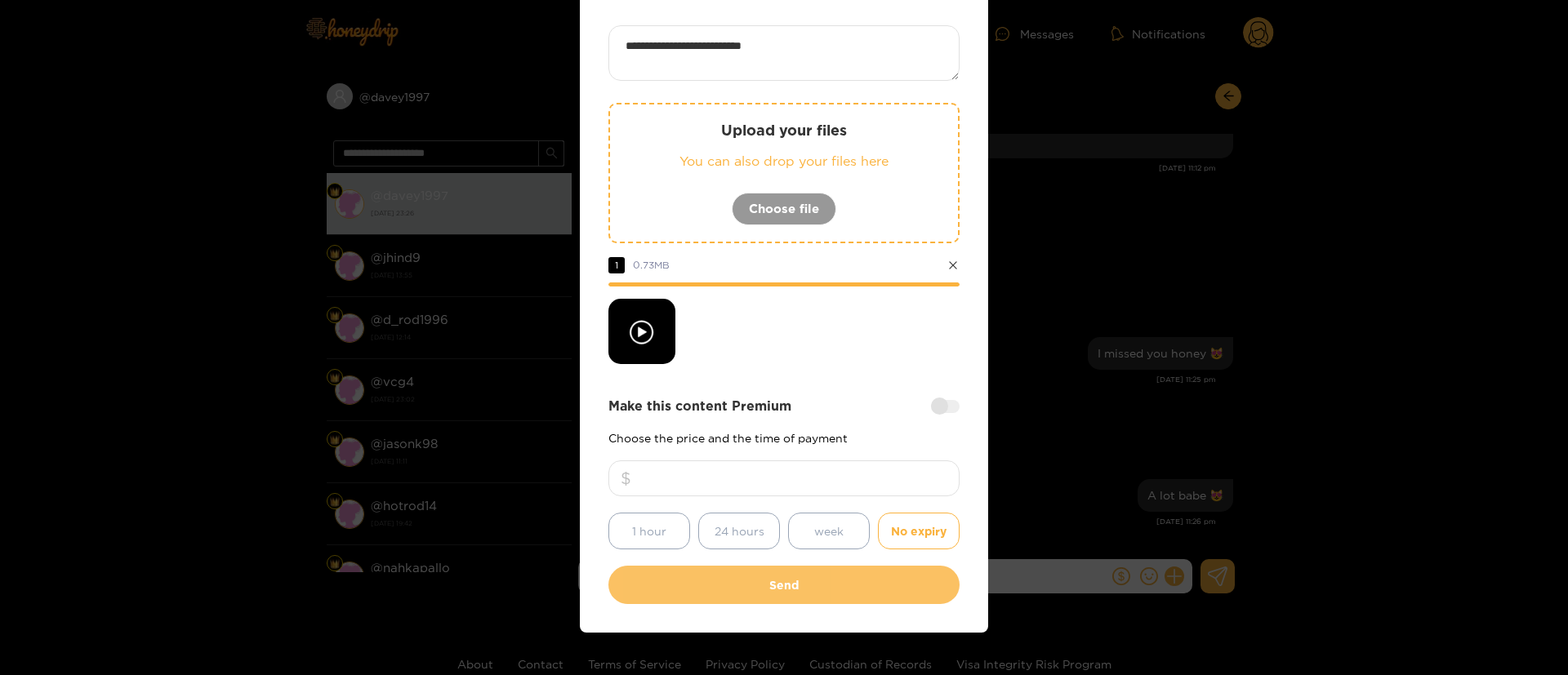
click at [848, 571] on button "Send" at bounding box center [784, 585] width 351 height 38
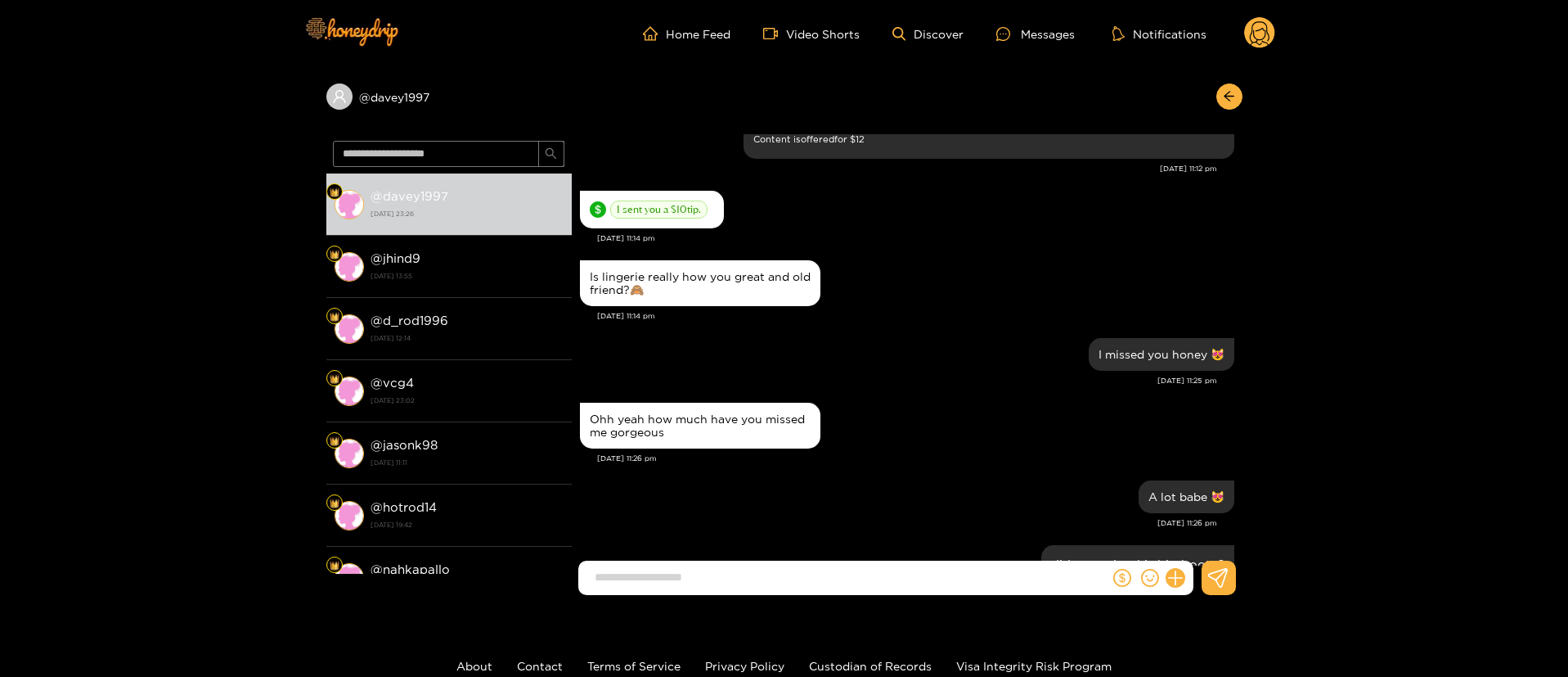
scroll to position [2527, 0]
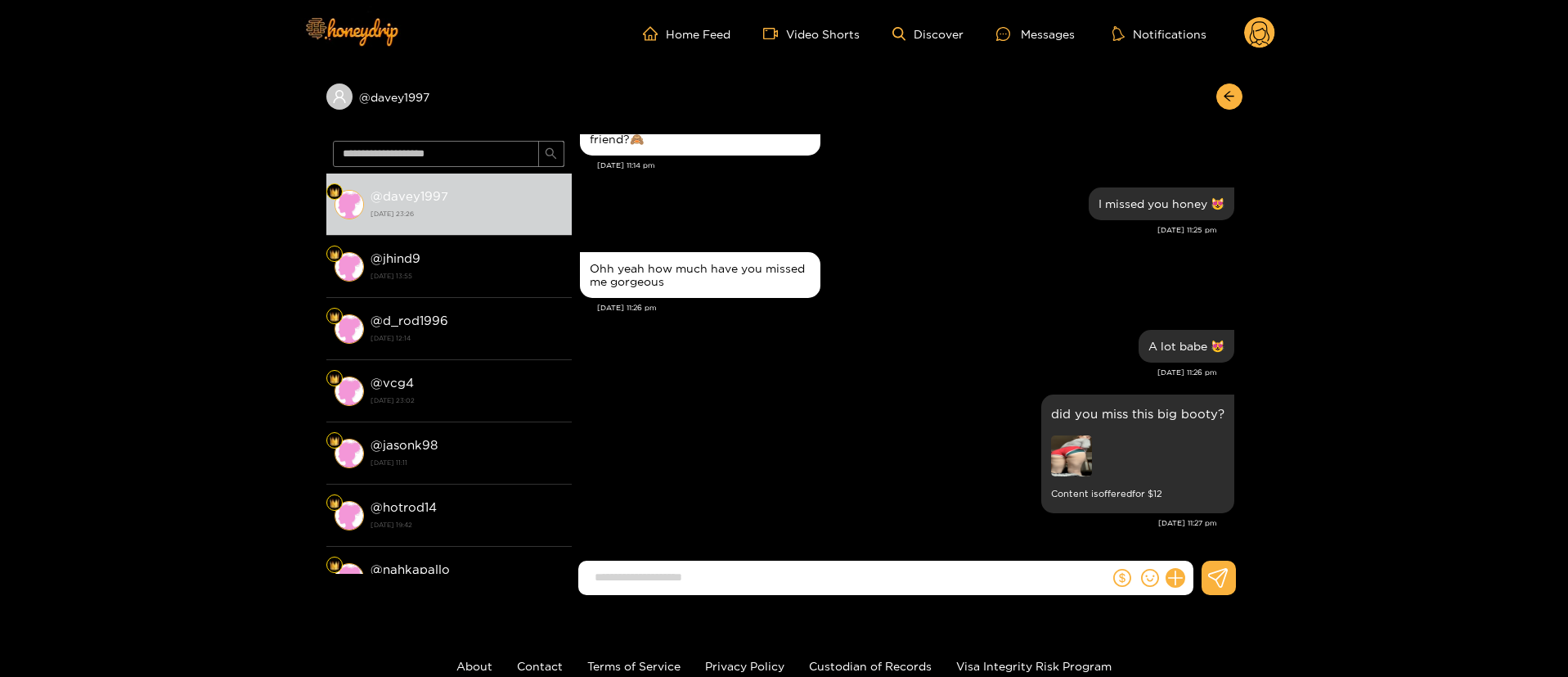
click at [1266, 21] on circle at bounding box center [1259, 32] width 31 height 31
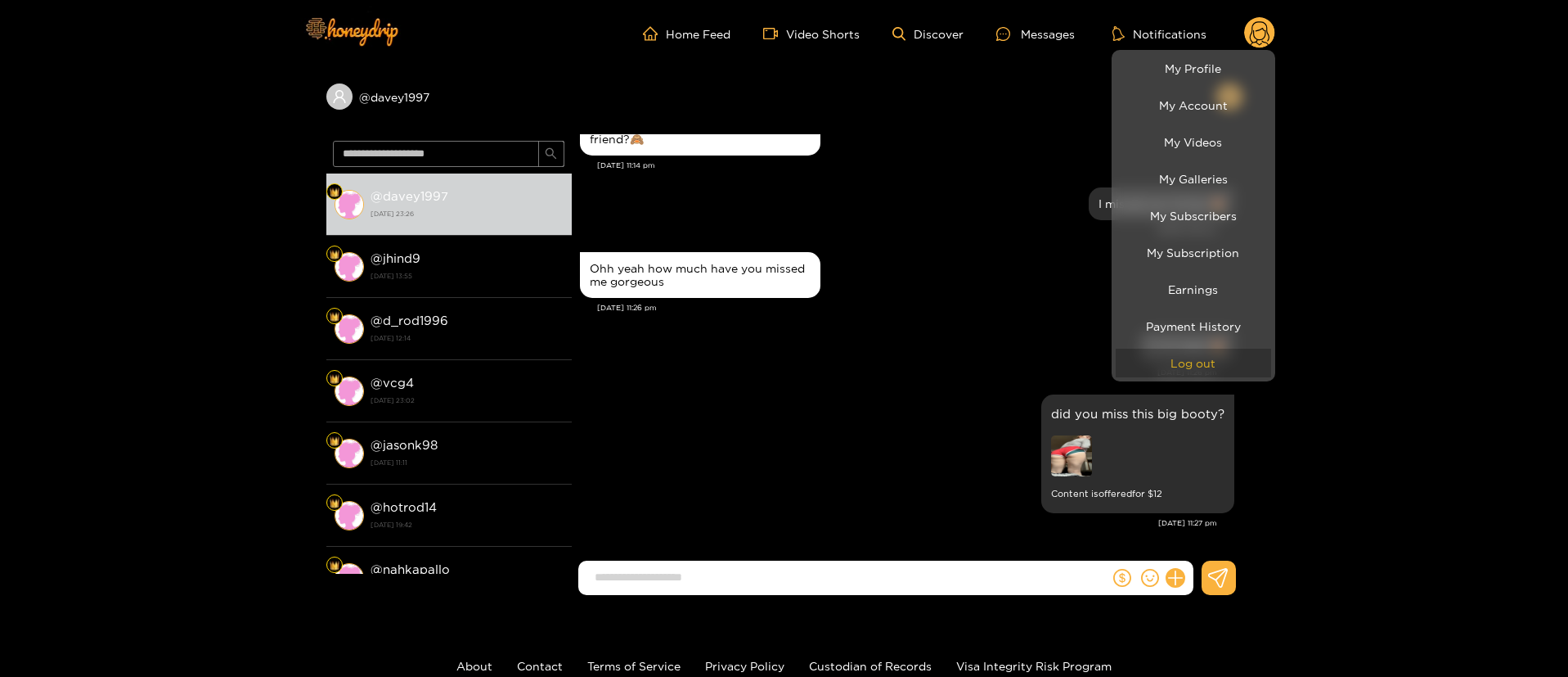
click at [1226, 359] on button "Log out" at bounding box center [1194, 363] width 156 height 29
